Goal: Transaction & Acquisition: Purchase product/service

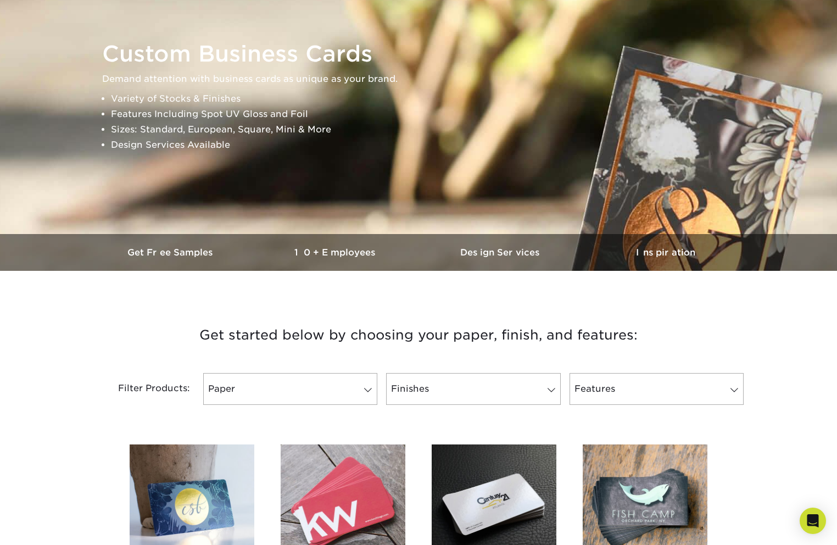
scroll to position [115, 0]
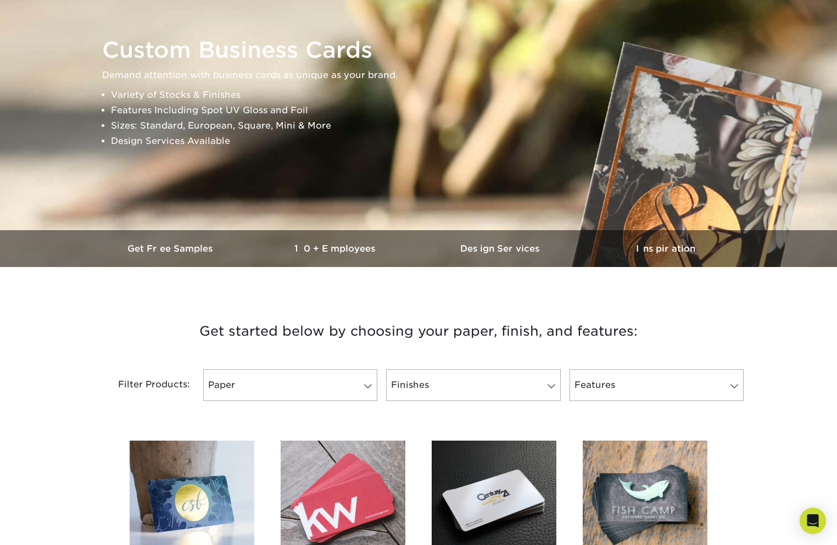
click at [344, 403] on div "Filter Products: Paper Filter by "Paper Type" 100LB 14PT 16PT 18PT 19PT 30% Rec…" at bounding box center [418, 391] width 659 height 71
click at [339, 388] on link "Paper" at bounding box center [290, 385] width 174 height 32
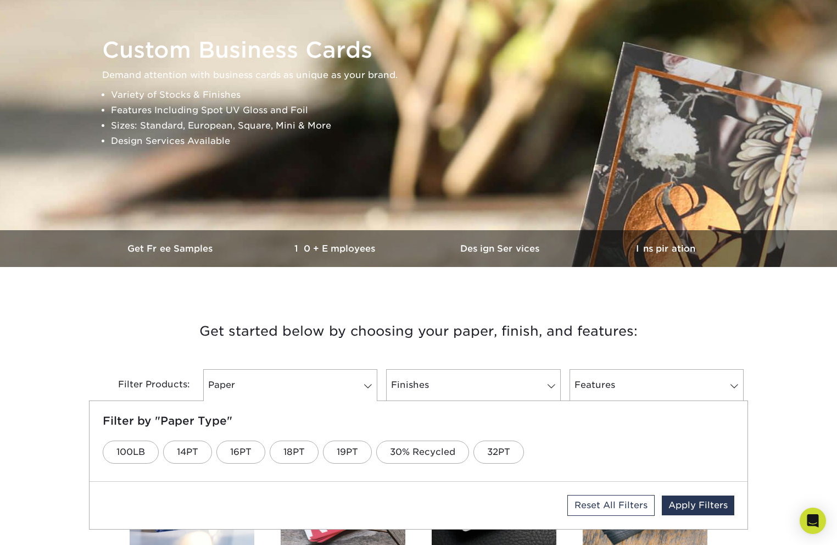
click at [172, 330] on h3 "Get started below by choosing your paper, finish, and features:" at bounding box center [418, 331] width 643 height 49
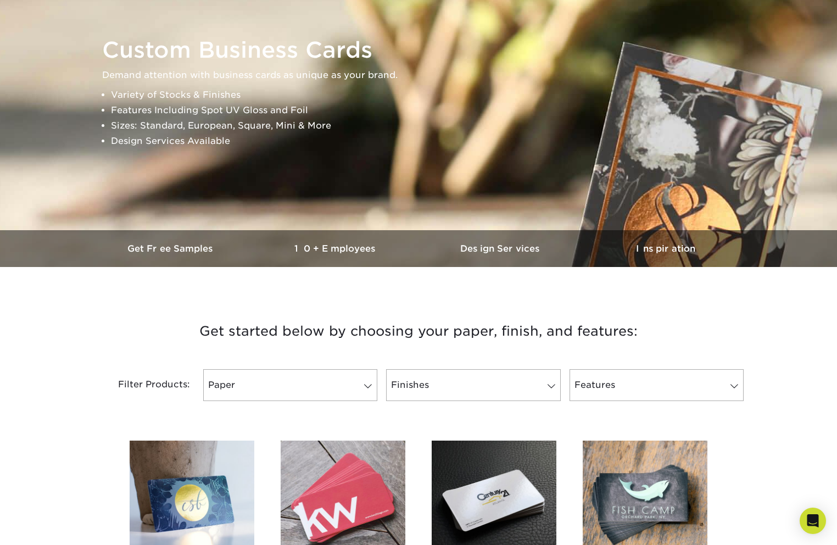
click at [299, 403] on div "Filter Products: Paper Filter by "Paper Type" 100LB 14PT 16PT 18PT 19PT 30% Rec…" at bounding box center [418, 391] width 659 height 71
click at [304, 392] on link "Paper" at bounding box center [290, 385] width 174 height 32
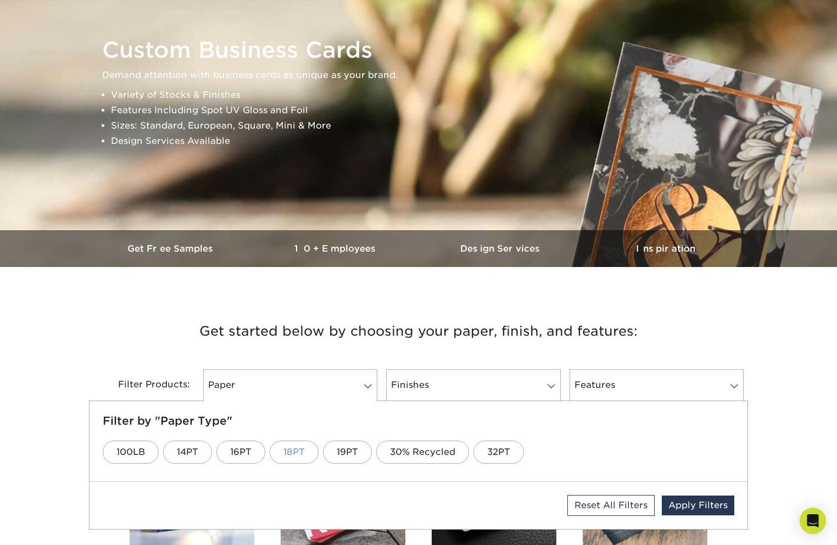
click at [287, 450] on link "18PT" at bounding box center [294, 452] width 49 height 23
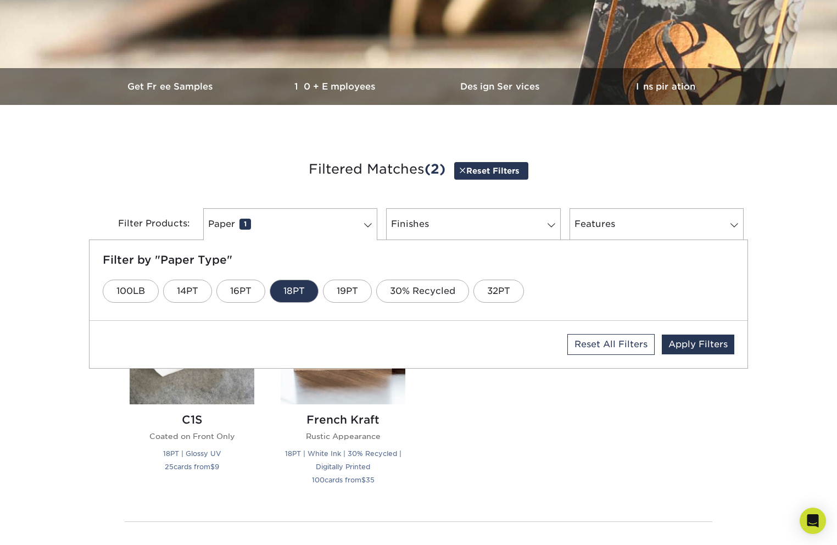
scroll to position [279, 0]
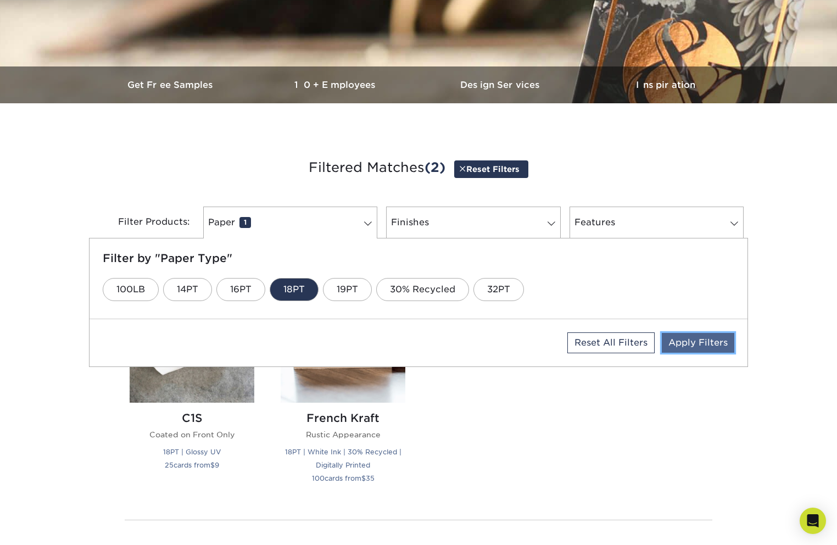
click at [695, 346] on link "Apply Filters" at bounding box center [698, 343] width 73 height 20
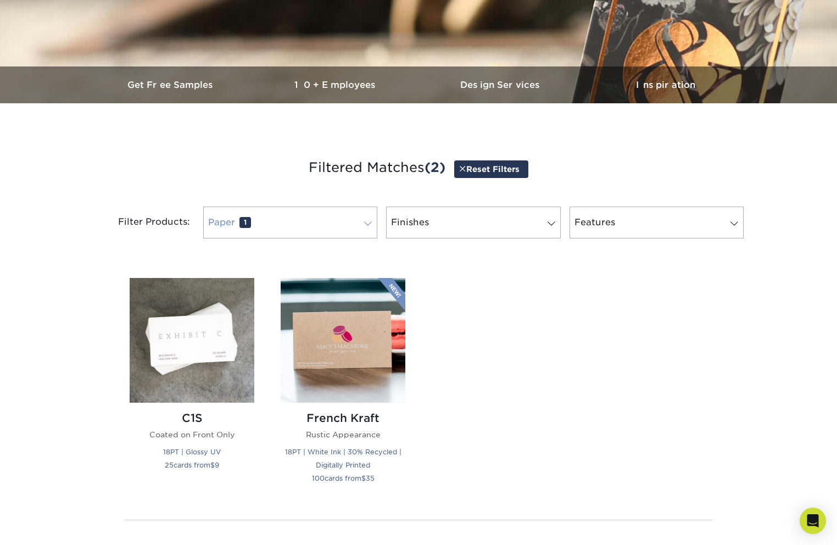
click at [304, 231] on link "Paper 1" at bounding box center [290, 223] width 174 height 32
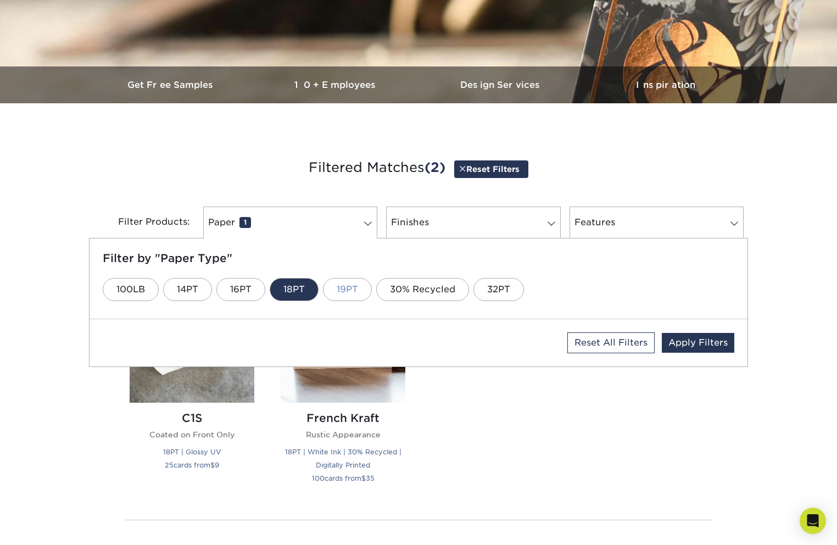
click at [346, 288] on link "19PT" at bounding box center [347, 289] width 49 height 23
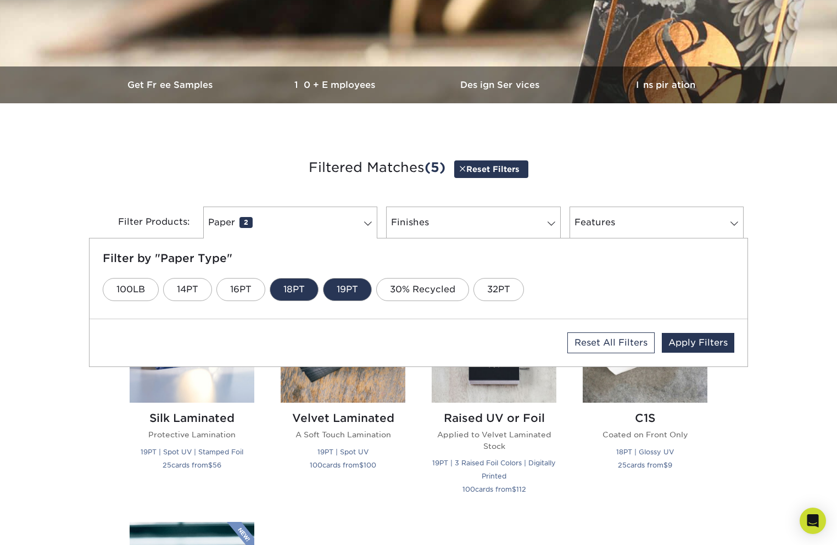
click at [291, 287] on link "18PT" at bounding box center [294, 289] width 49 height 23
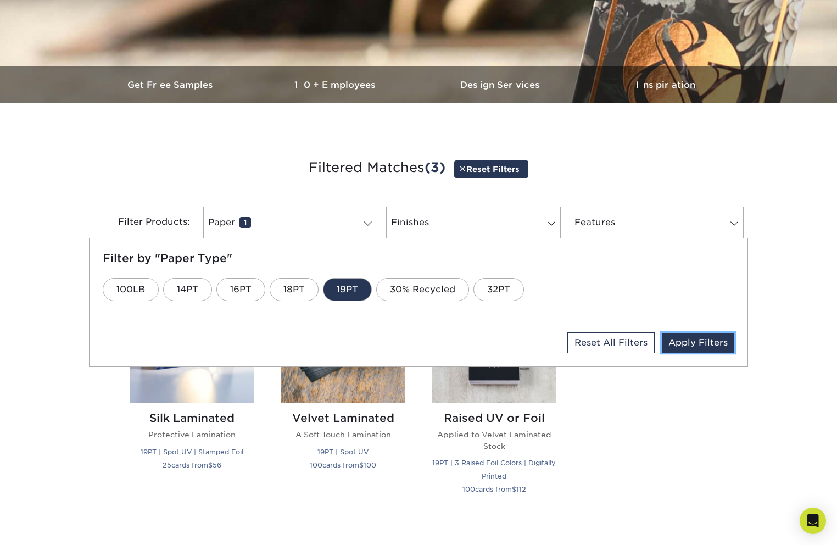
click at [694, 344] on link "Apply Filters" at bounding box center [698, 343] width 73 height 20
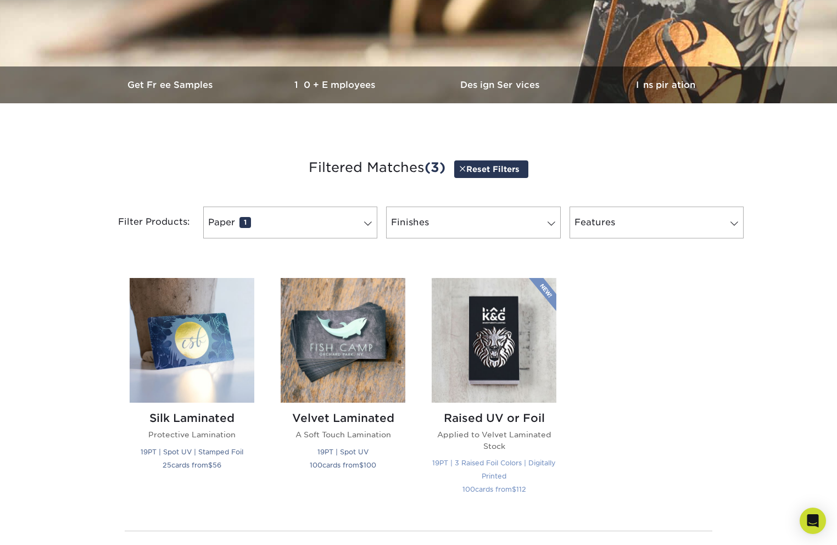
click at [503, 349] on img at bounding box center [494, 340] width 125 height 125
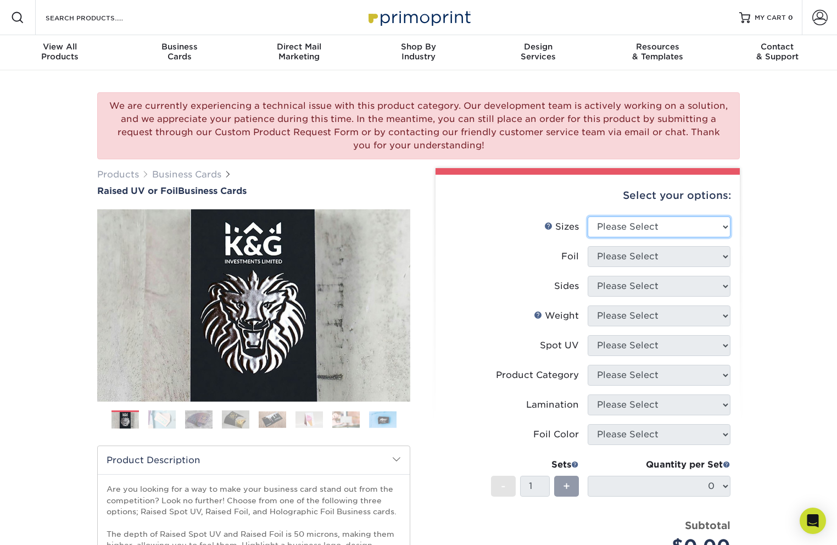
click at [607, 230] on select "Please Select 2" x 3.5" - Standard" at bounding box center [659, 226] width 143 height 21
select select "2.00x3.50"
click at [588, 216] on select "Please Select 2" x 3.5" - Standard" at bounding box center [659, 226] width 143 height 21
click at [616, 257] on select "Please Select No Yes" at bounding box center [659, 256] width 143 height 21
select select "1"
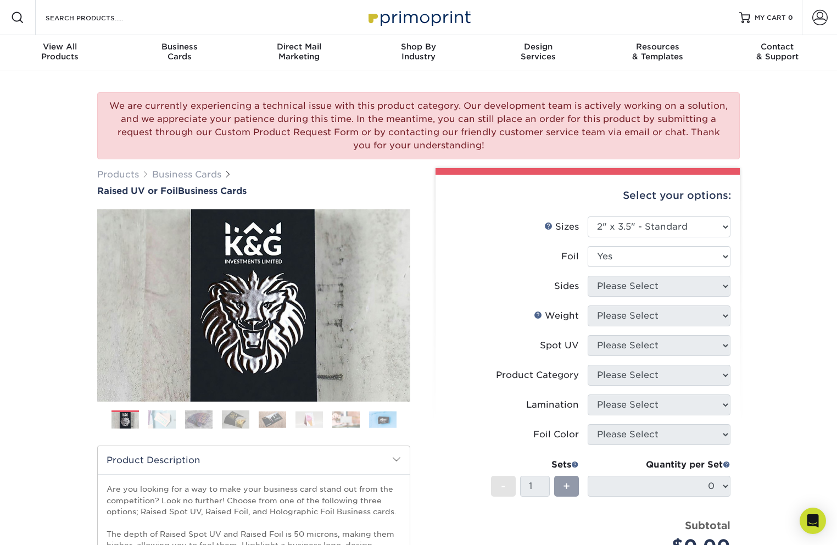
click at [588, 246] on select "Please Select No Yes" at bounding box center [659, 256] width 143 height 21
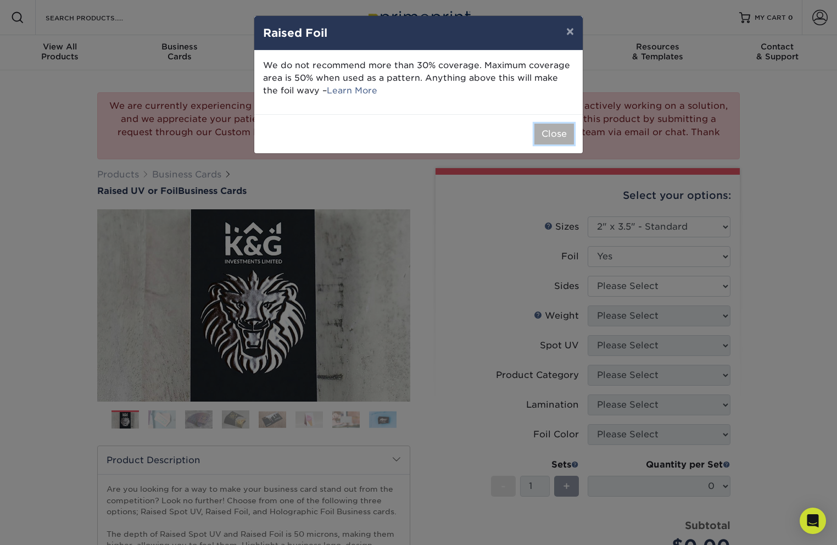
click at [547, 137] on button "Close" at bounding box center [555, 134] width 40 height 21
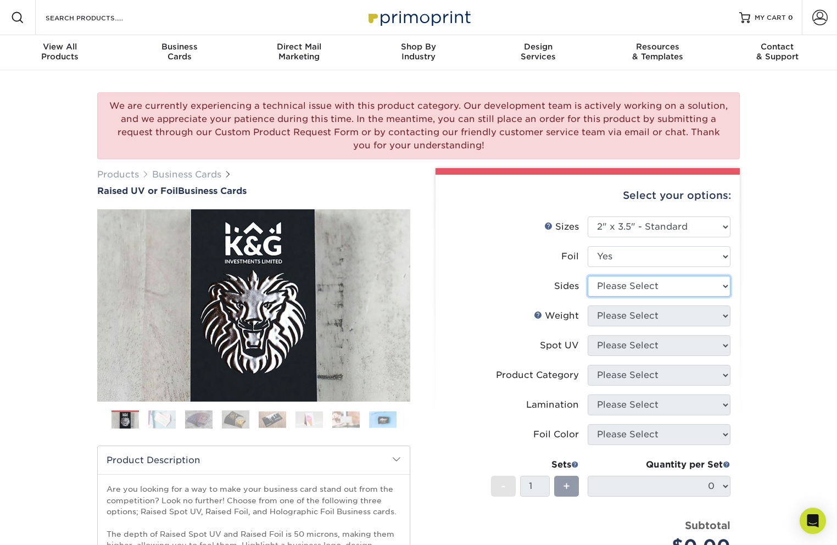
click at [625, 288] on select "Please Select Print Both Sides - Foil Both Sides Print Both Sides - Foil Front …" at bounding box center [659, 286] width 143 height 21
select select "e9e9dfb3-fba1-4d60-972c-fd9ca5904d33"
click at [588, 276] on select "Please Select Print Both Sides - Foil Both Sides Print Both Sides - Foil Front …" at bounding box center [659, 286] width 143 height 21
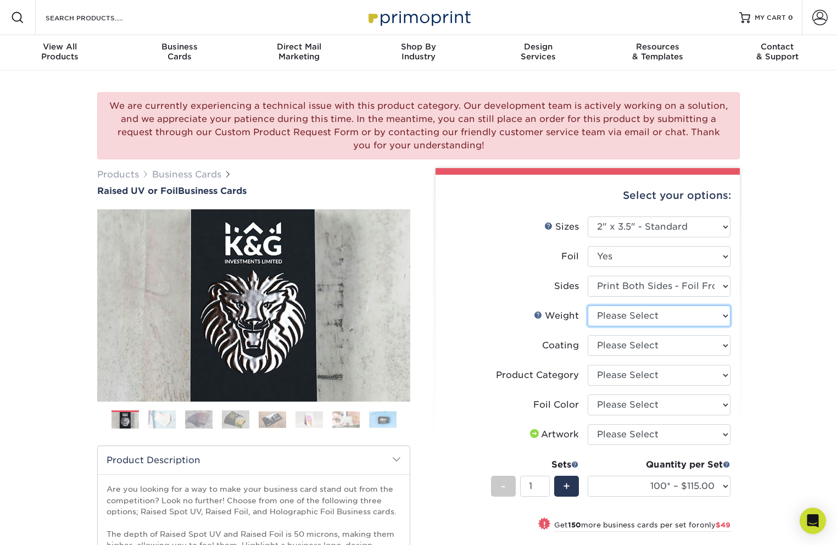
click at [633, 319] on select "Please Select 16PT" at bounding box center [659, 315] width 143 height 21
